Goal: Entertainment & Leisure: Consume media (video, audio)

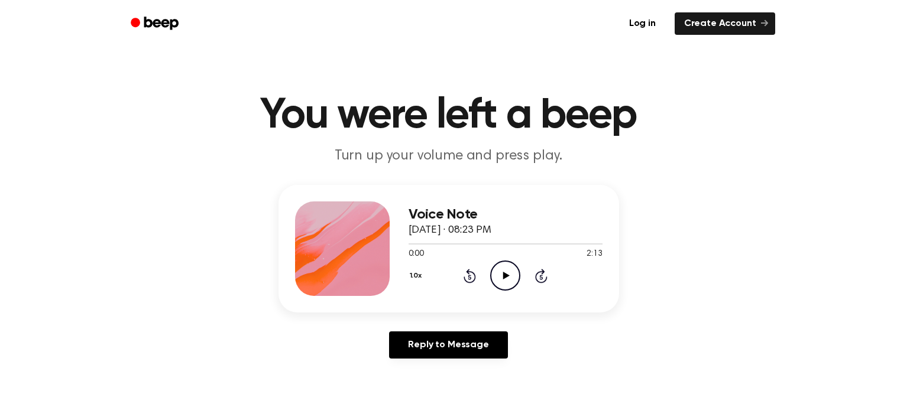
click at [493, 264] on icon "Play Audio" at bounding box center [505, 276] width 30 height 30
click at [493, 264] on icon "Pause Audio" at bounding box center [505, 276] width 30 height 30
click at [493, 264] on icon "Play Audio" at bounding box center [505, 276] width 30 height 30
click at [542, 274] on icon at bounding box center [541, 276] width 12 height 14
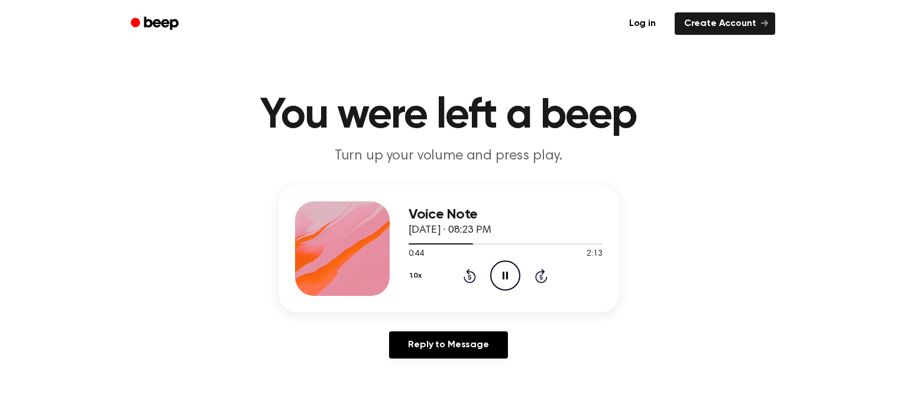
click at [542, 274] on icon at bounding box center [541, 276] width 12 height 14
click at [540, 277] on icon "Skip 5 seconds" at bounding box center [540, 275] width 13 height 15
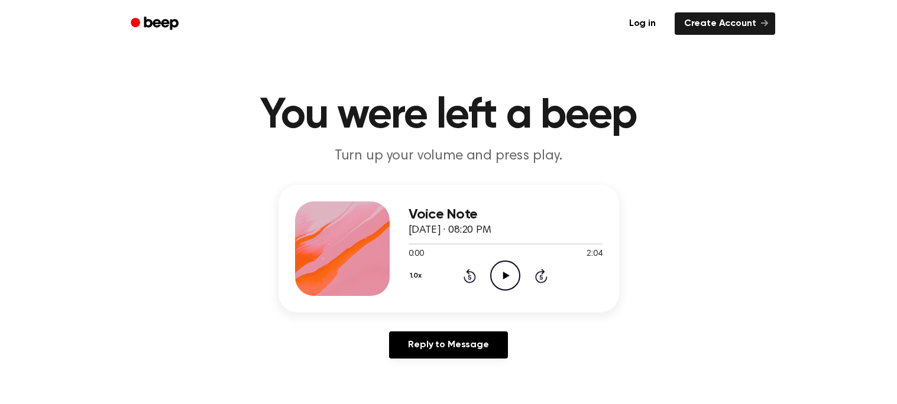
click at [494, 288] on icon "Play Audio" at bounding box center [505, 276] width 30 height 30
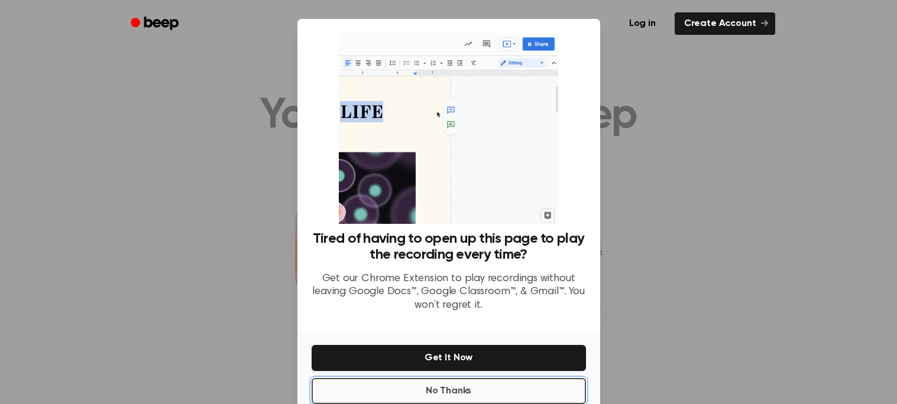
click at [506, 395] on button "No Thanks" at bounding box center [448, 391] width 274 height 26
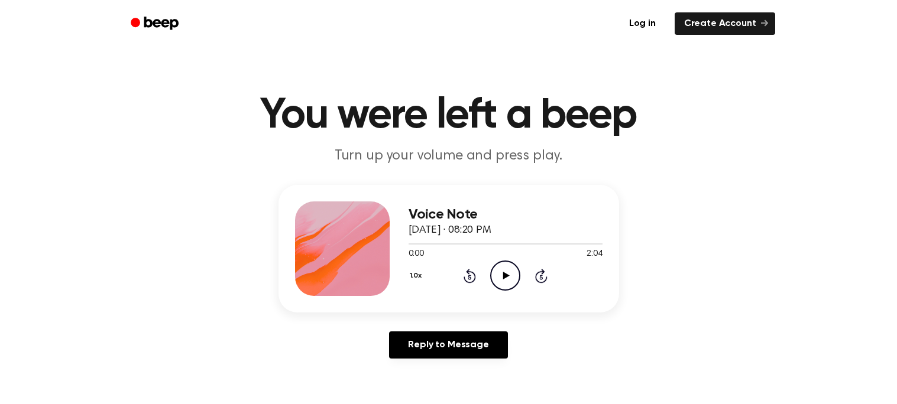
click at [503, 272] on icon at bounding box center [506, 276] width 7 height 8
click at [541, 277] on icon at bounding box center [541, 277] width 3 height 5
click at [539, 281] on icon "Skip 5 seconds" at bounding box center [540, 275] width 13 height 15
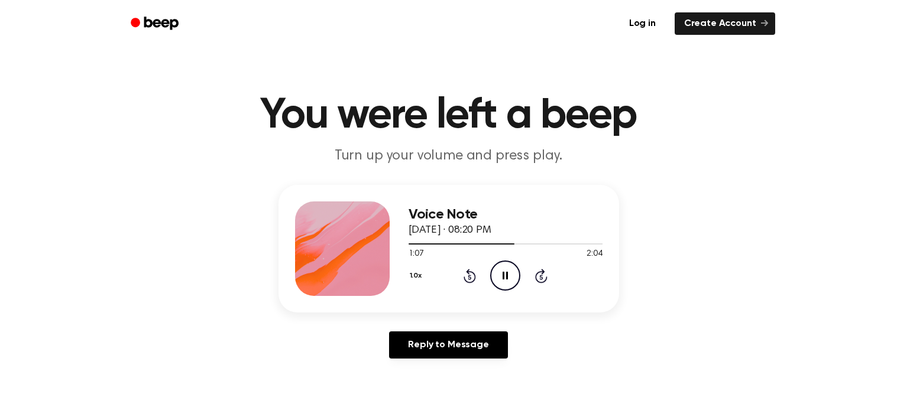
click at [541, 277] on icon "Skip 5 seconds" at bounding box center [540, 275] width 13 height 15
click at [553, 311] on div "Voice Note September 30, 2024 · 08:20 PM 1:41 2:04 Your browser does not suppor…" at bounding box center [448, 249] width 340 height 128
click at [563, 288] on div "1.0x Rewind 5 seconds Pause Audio Skip 5 seconds" at bounding box center [505, 276] width 194 height 30
click at [544, 280] on icon "Skip 5 seconds" at bounding box center [540, 275] width 13 height 15
click at [535, 293] on div "Voice Note September 30, 2024 · 08:20 PM 1:47 2:04 Your browser does not suppor…" at bounding box center [505, 249] width 194 height 95
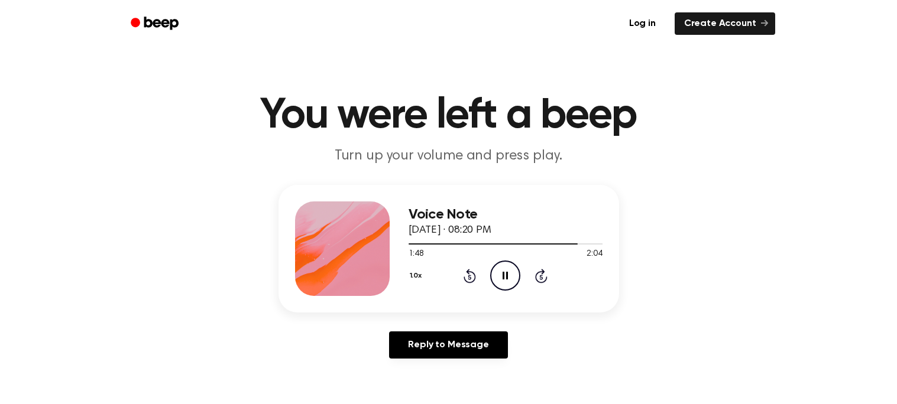
click at [541, 277] on icon at bounding box center [541, 277] width 3 height 5
click at [509, 272] on icon "Play Audio" at bounding box center [505, 276] width 30 height 30
click at [497, 270] on icon "Play Audio" at bounding box center [505, 276] width 30 height 30
click at [499, 274] on icon "Play Audio" at bounding box center [505, 276] width 30 height 30
click at [500, 278] on icon "Play Audio" at bounding box center [505, 276] width 30 height 30
